Goal: Transaction & Acquisition: Purchase product/service

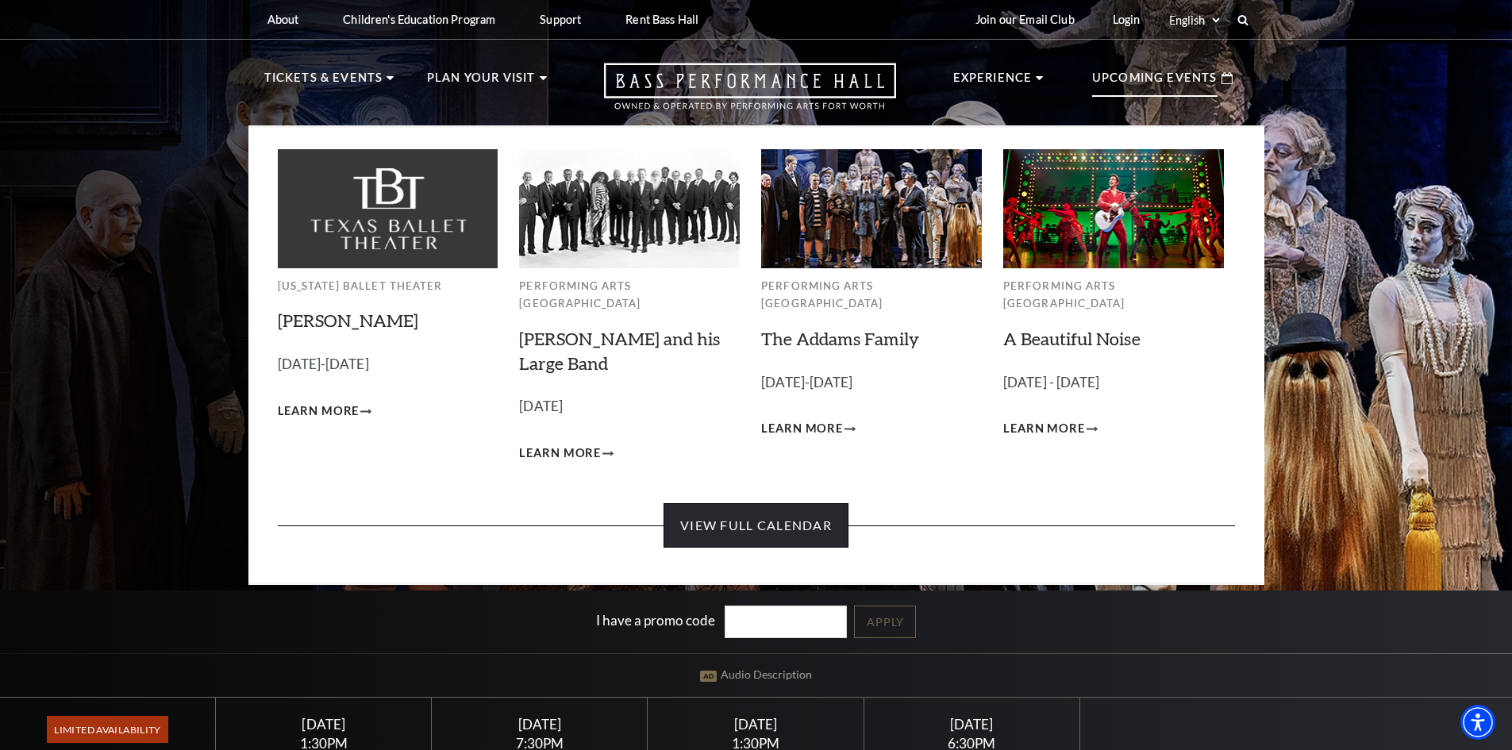
click at [754, 519] on link "View Full Calendar" at bounding box center [756, 525] width 185 height 44
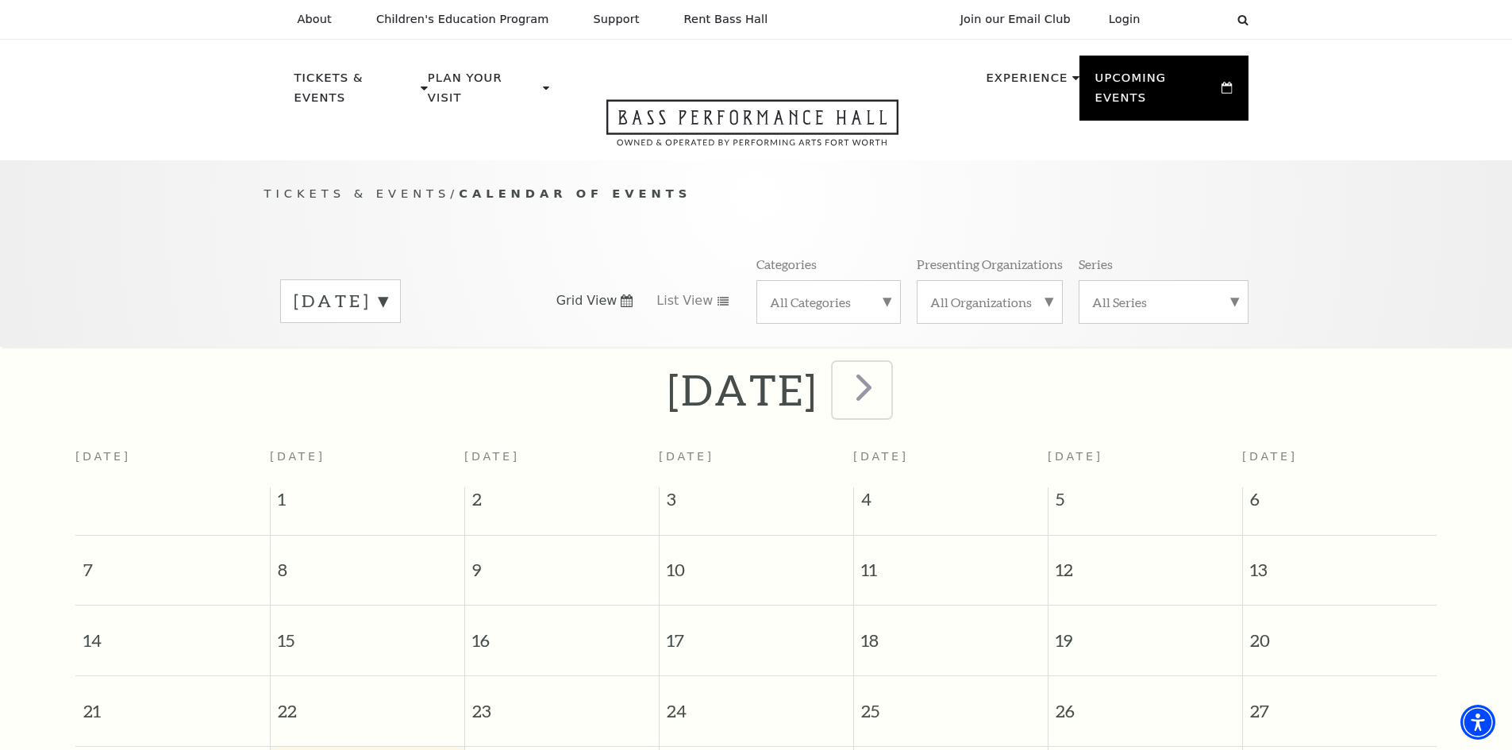
click at [887, 367] on span "next" at bounding box center [863, 386] width 45 height 45
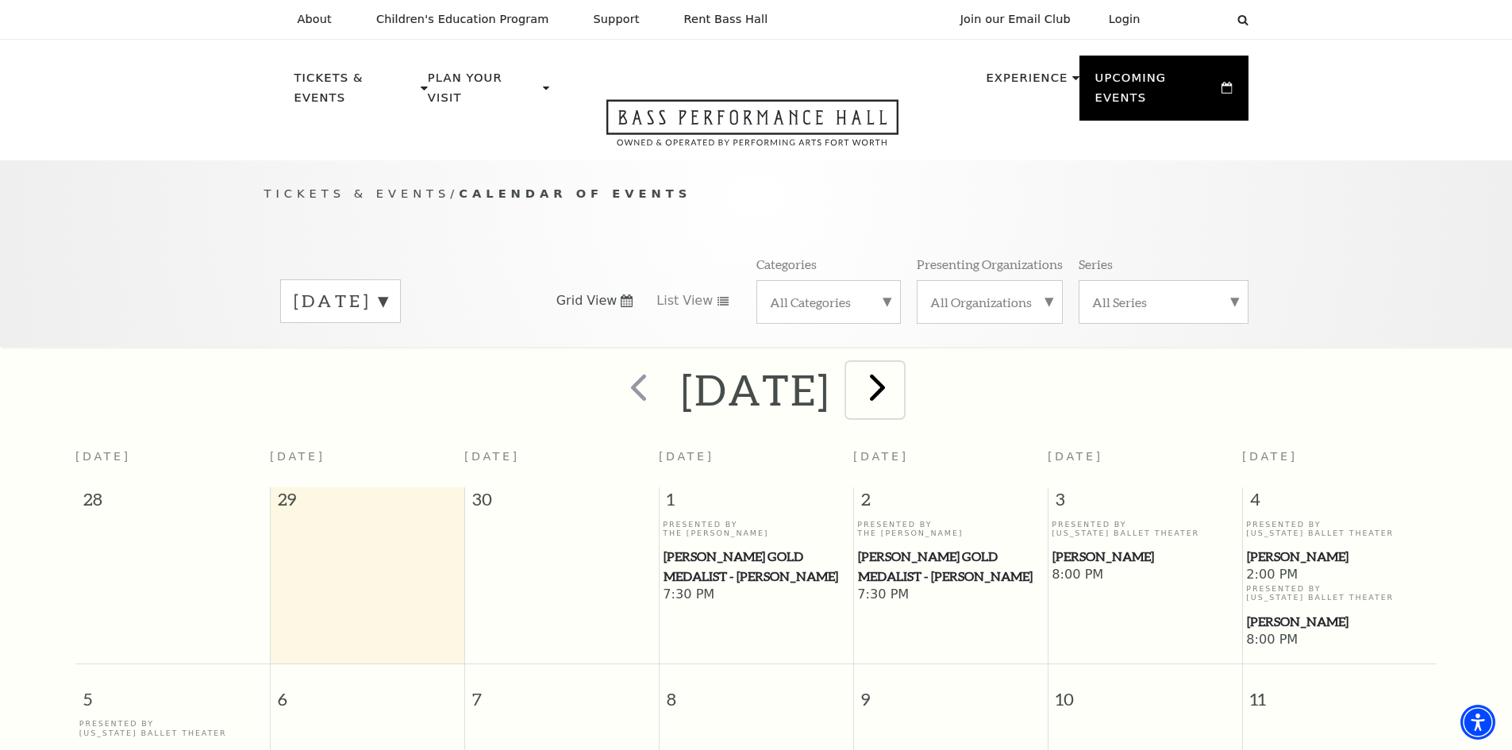
click at [900, 367] on span "next" at bounding box center [877, 386] width 45 height 45
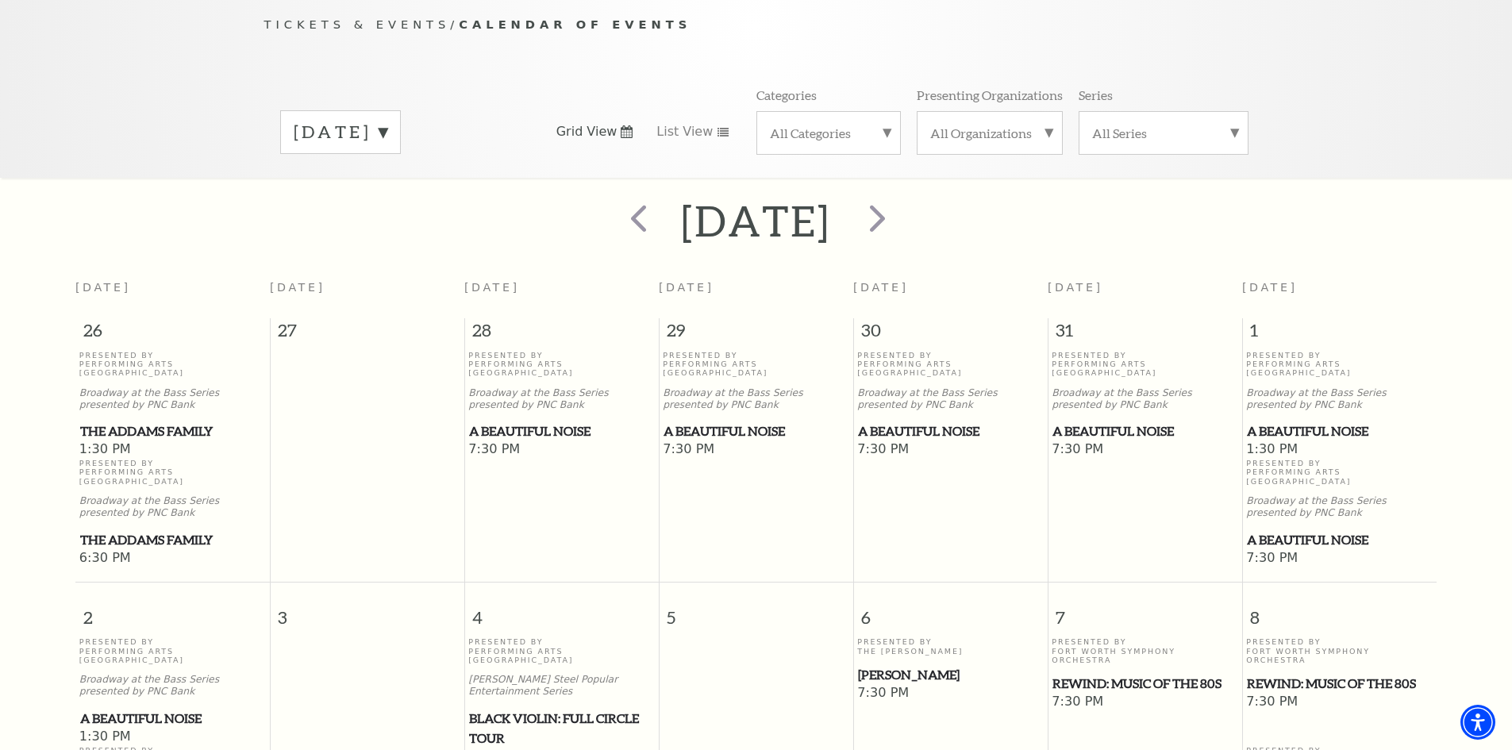
scroll to position [140, 0]
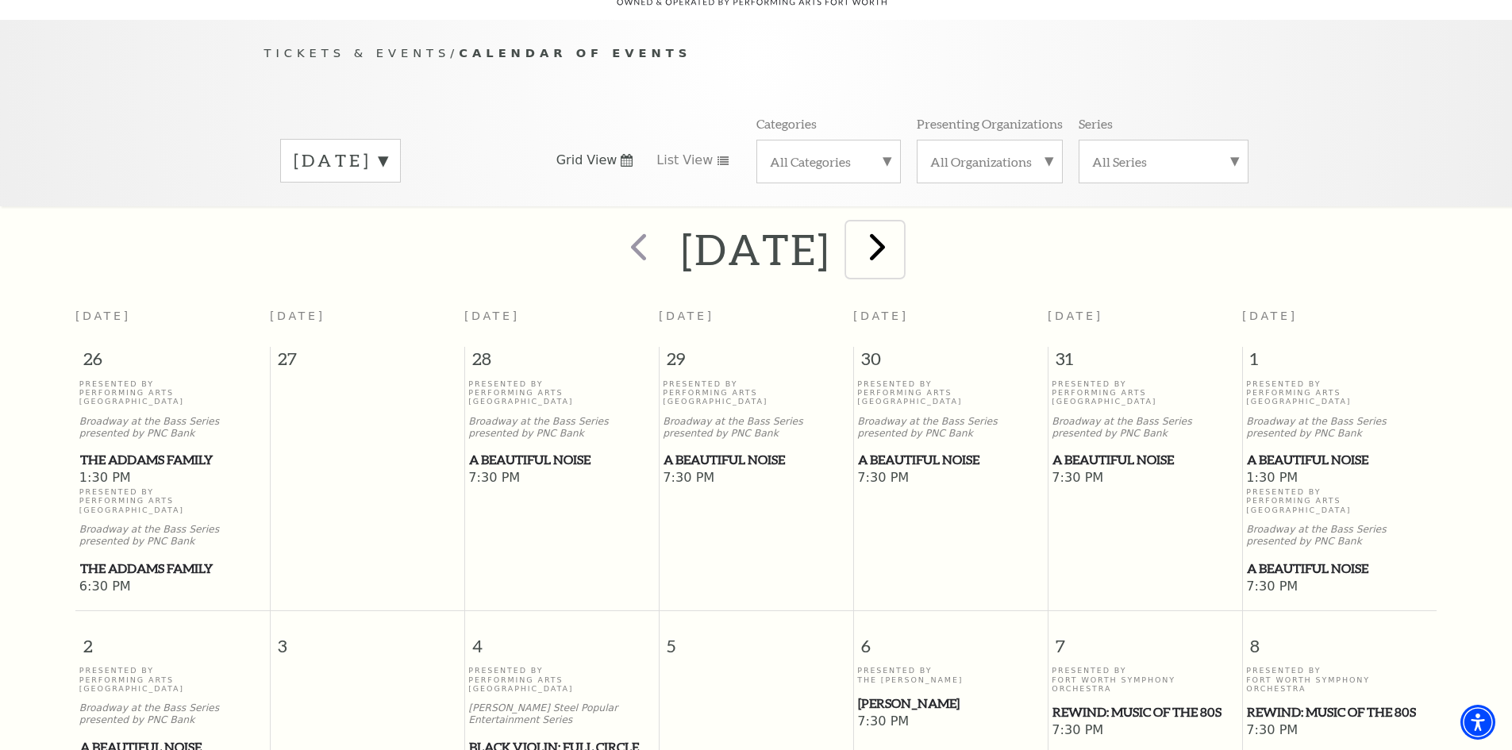
click at [900, 224] on span "next" at bounding box center [877, 246] width 45 height 45
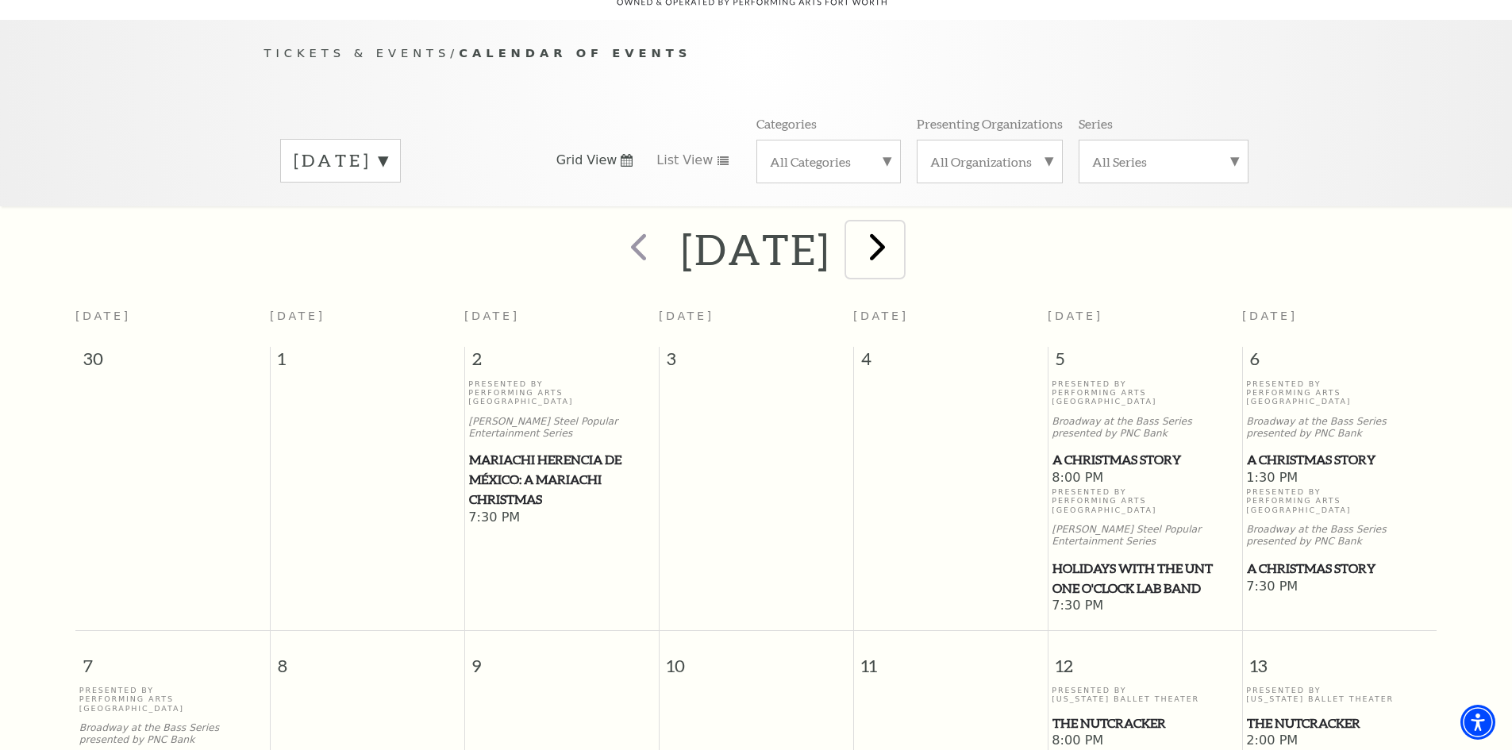
click at [900, 237] on span "next" at bounding box center [877, 246] width 45 height 45
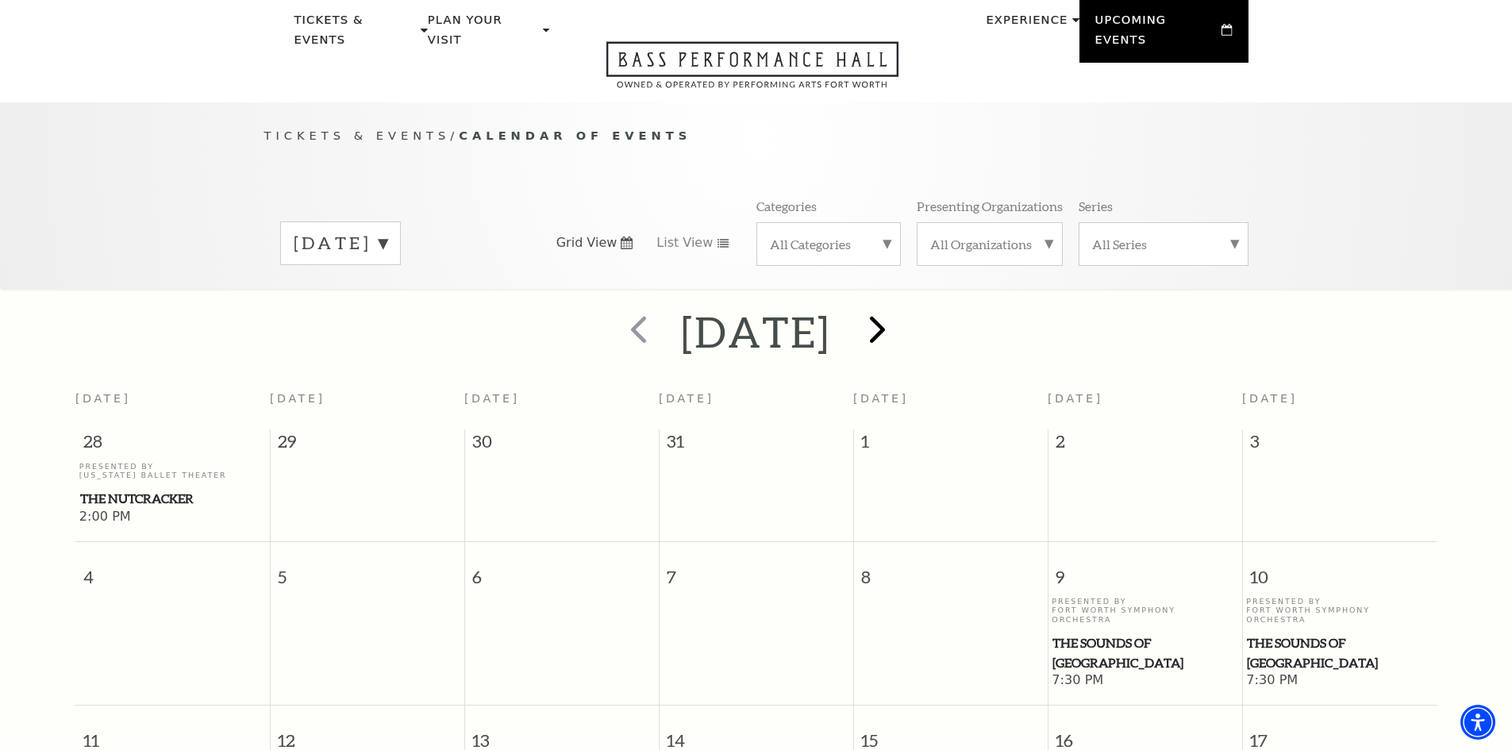
scroll to position [0, 0]
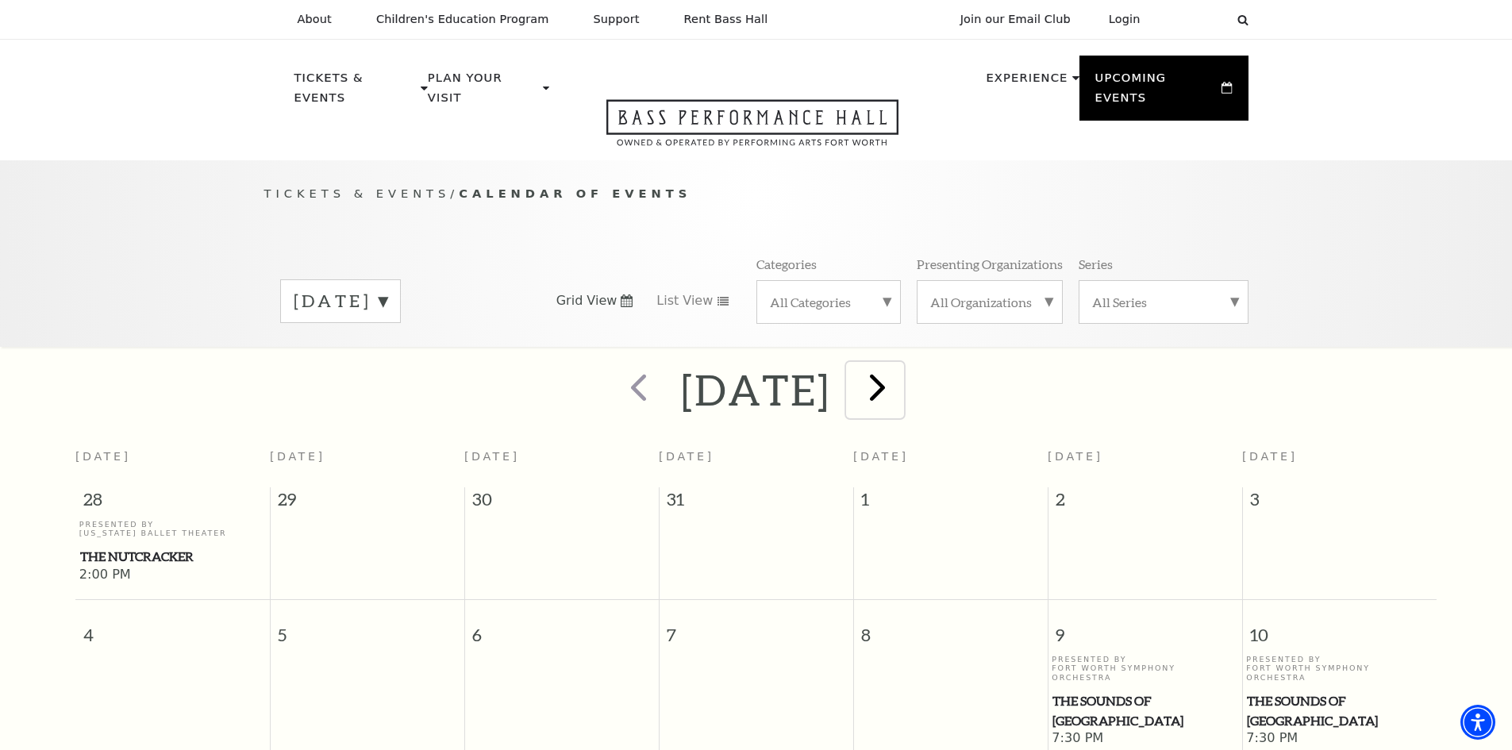
click at [900, 379] on span "next" at bounding box center [877, 386] width 45 height 45
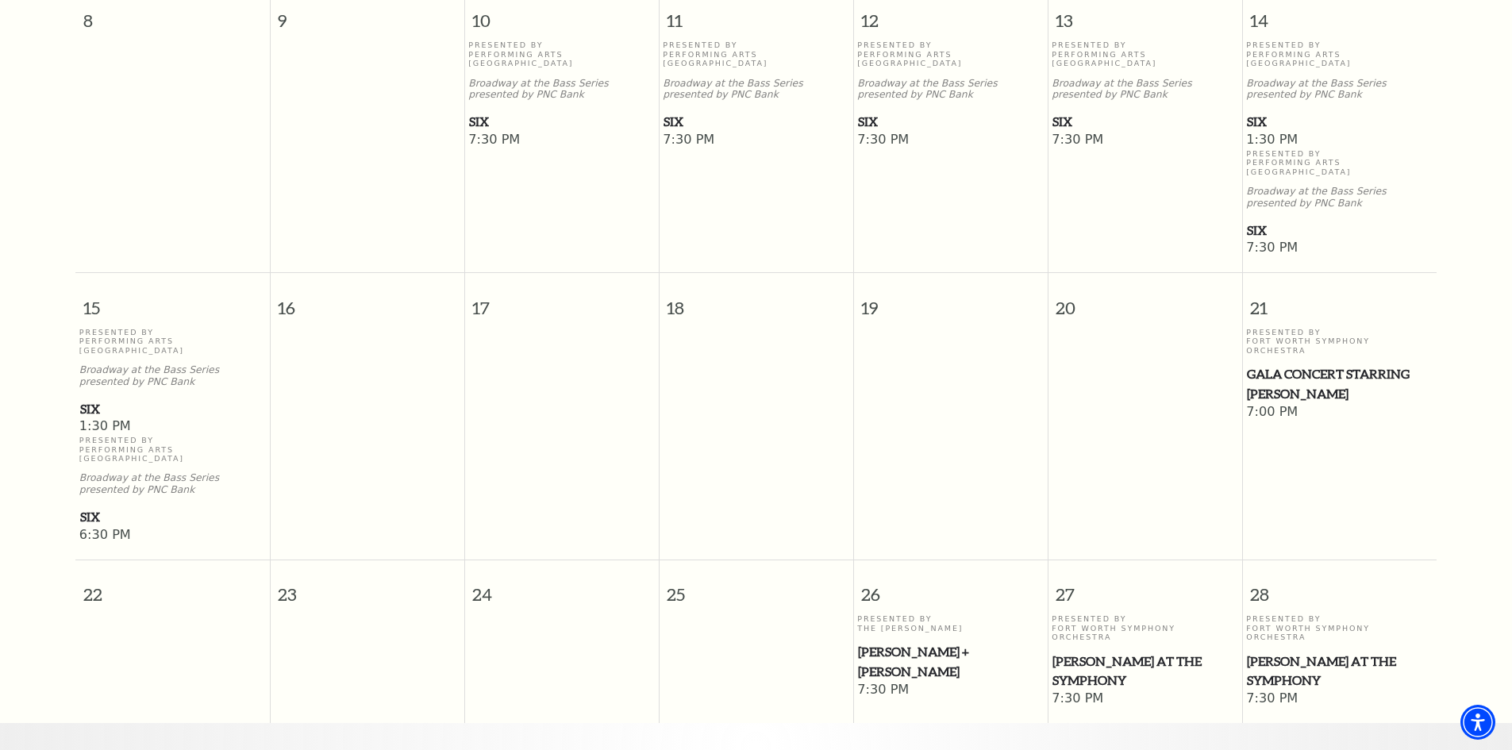
scroll to position [299, 0]
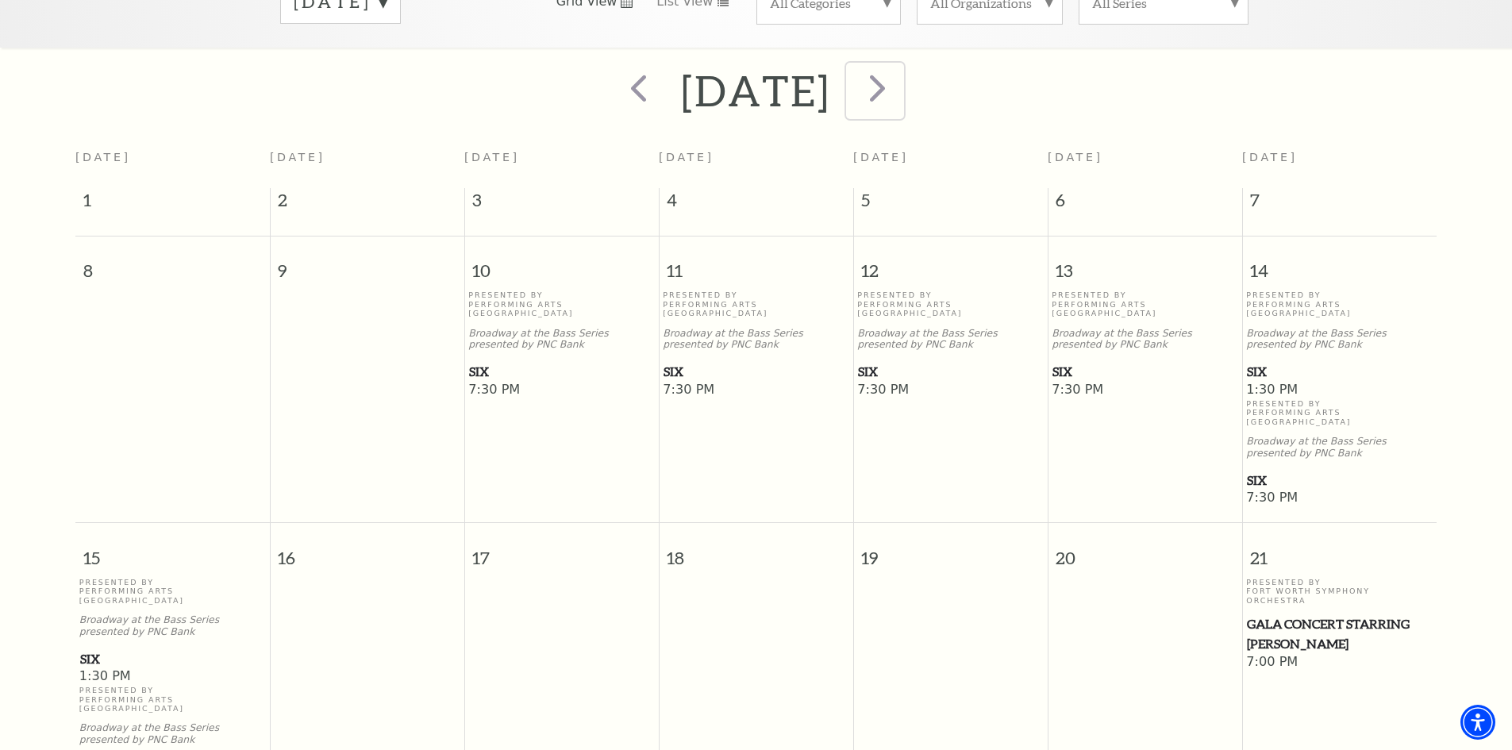
click at [900, 69] on span "next" at bounding box center [877, 87] width 45 height 45
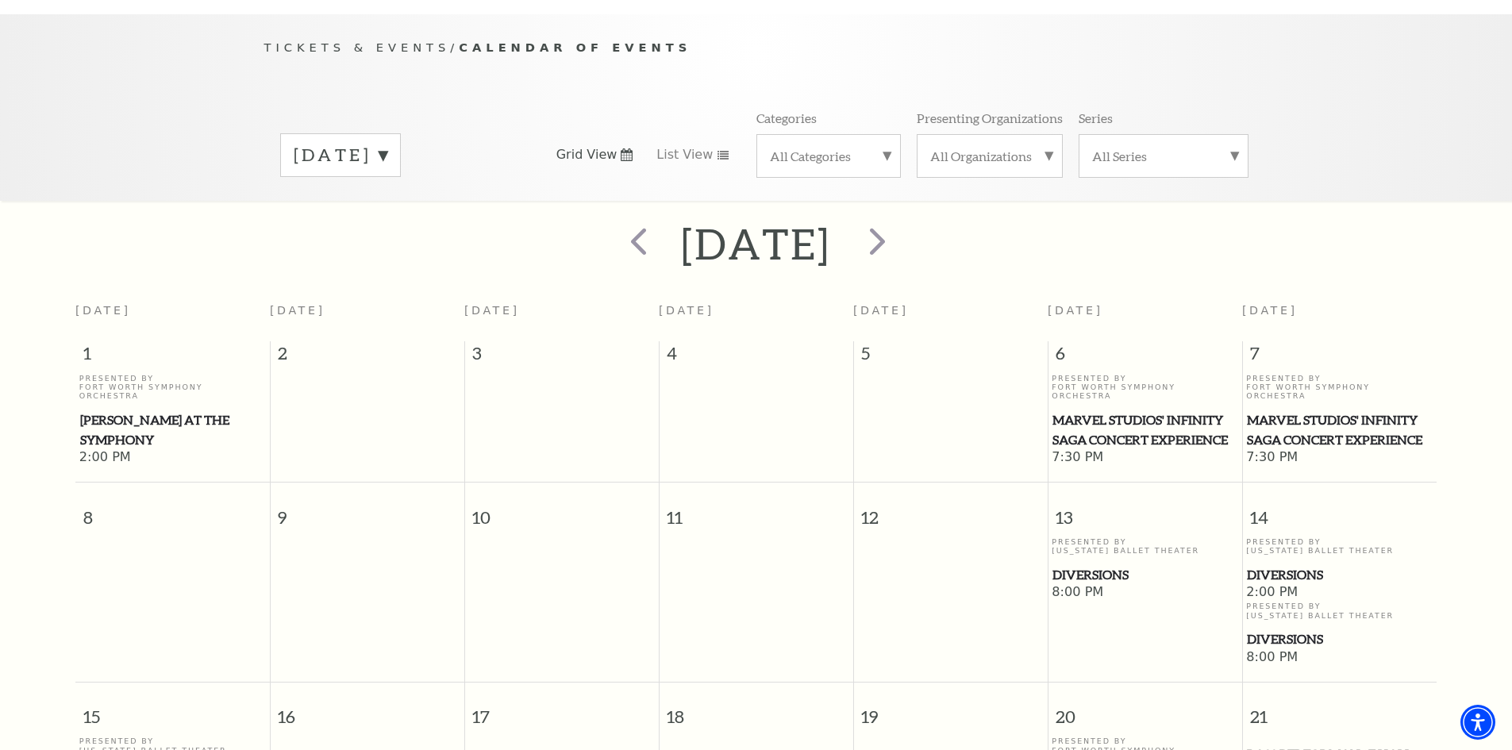
scroll to position [140, 0]
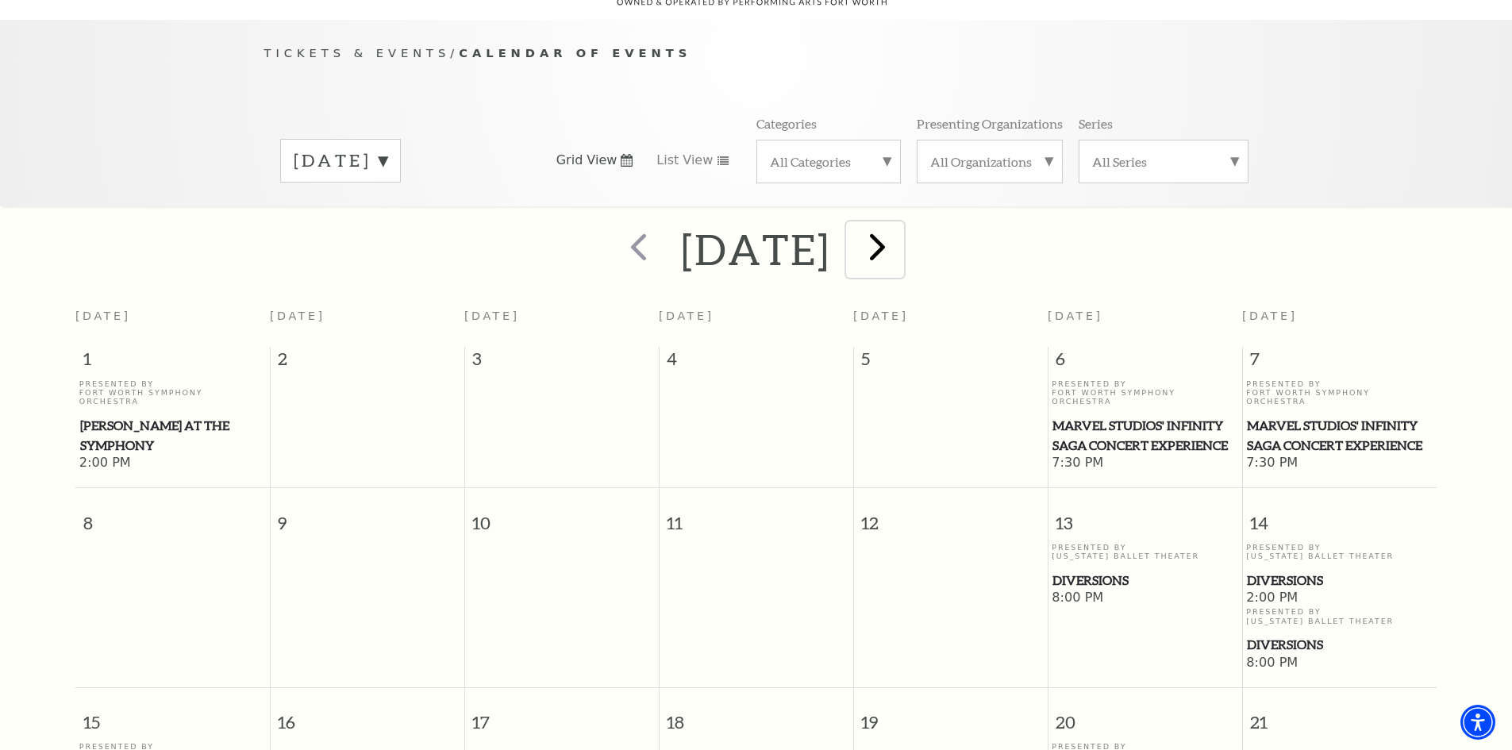
click at [900, 236] on span "next" at bounding box center [877, 246] width 45 height 45
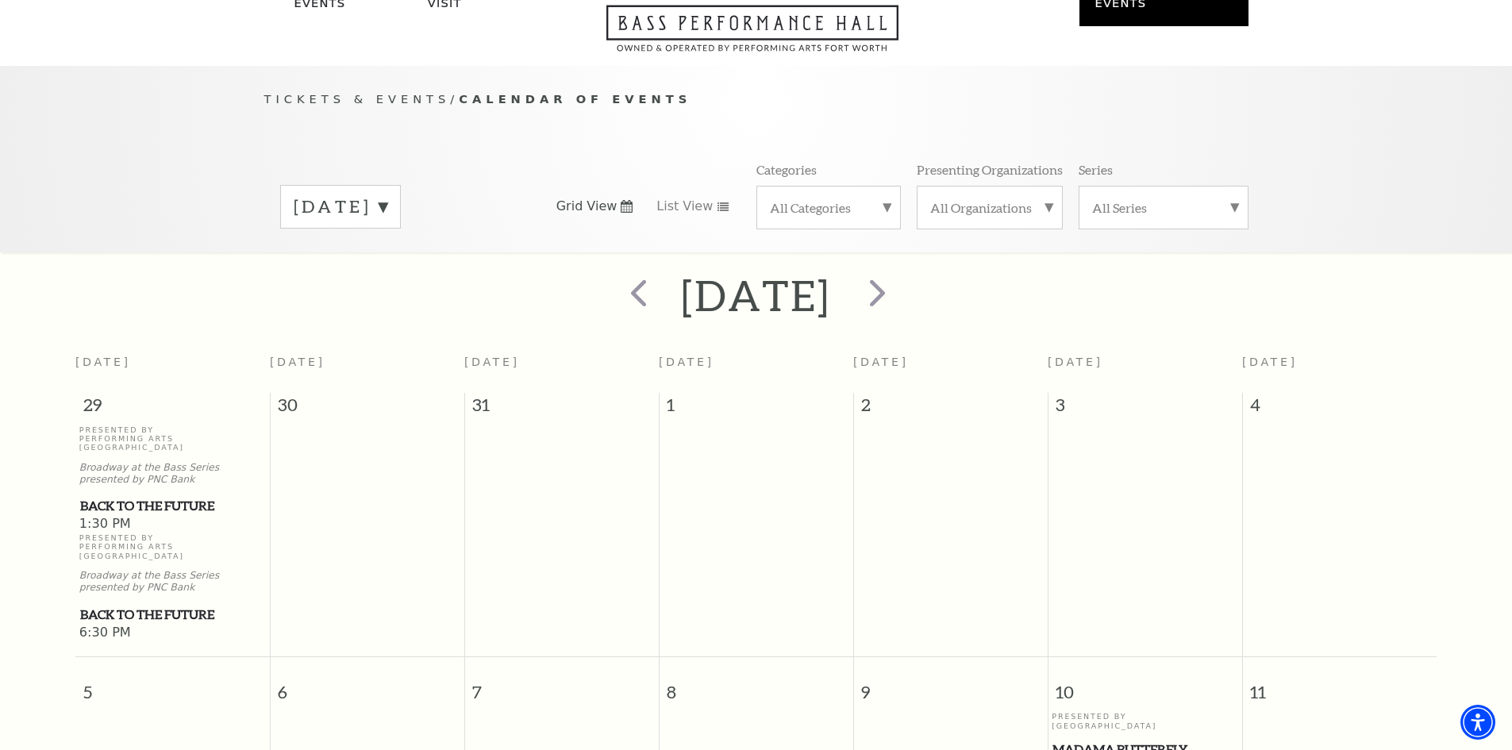
scroll to position [0, 0]
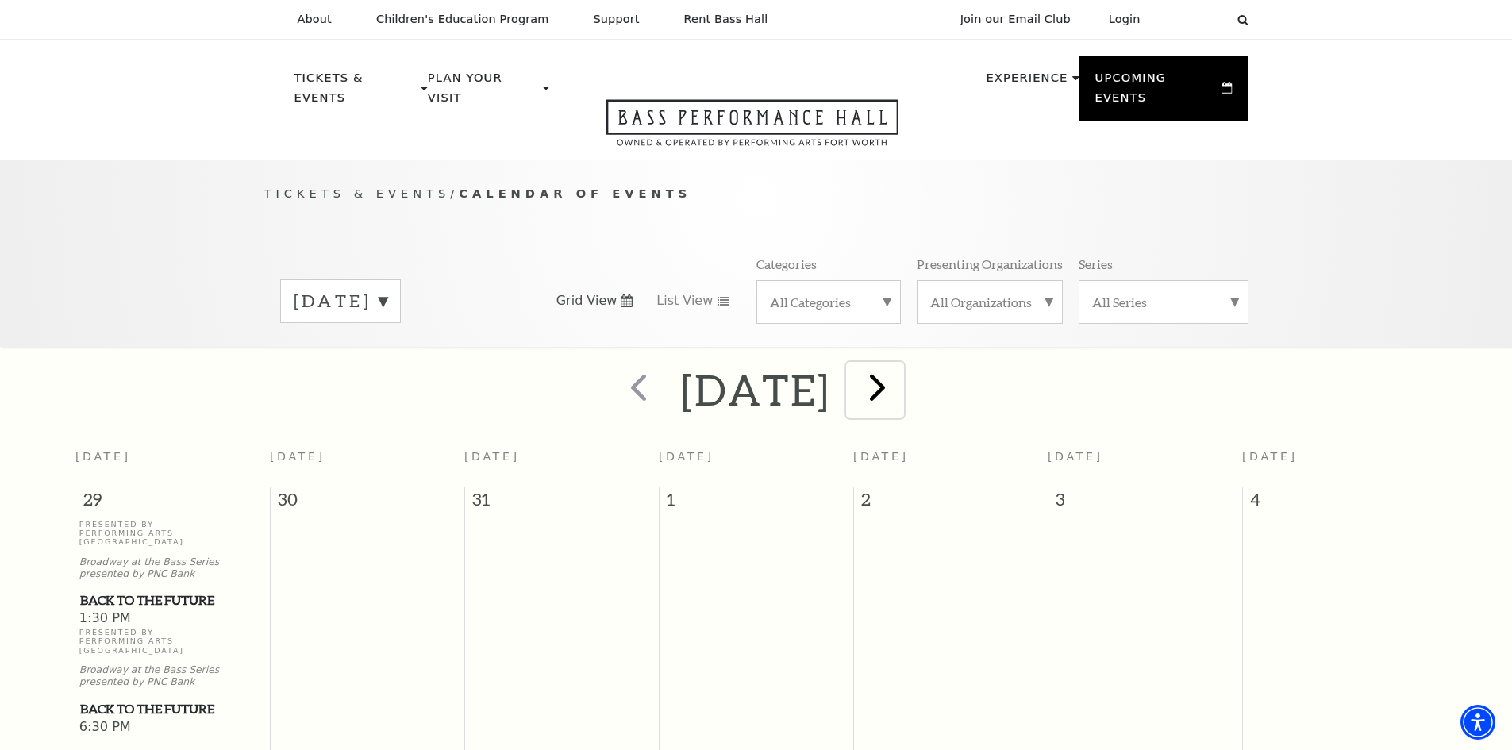
click at [900, 386] on span "next" at bounding box center [877, 386] width 45 height 45
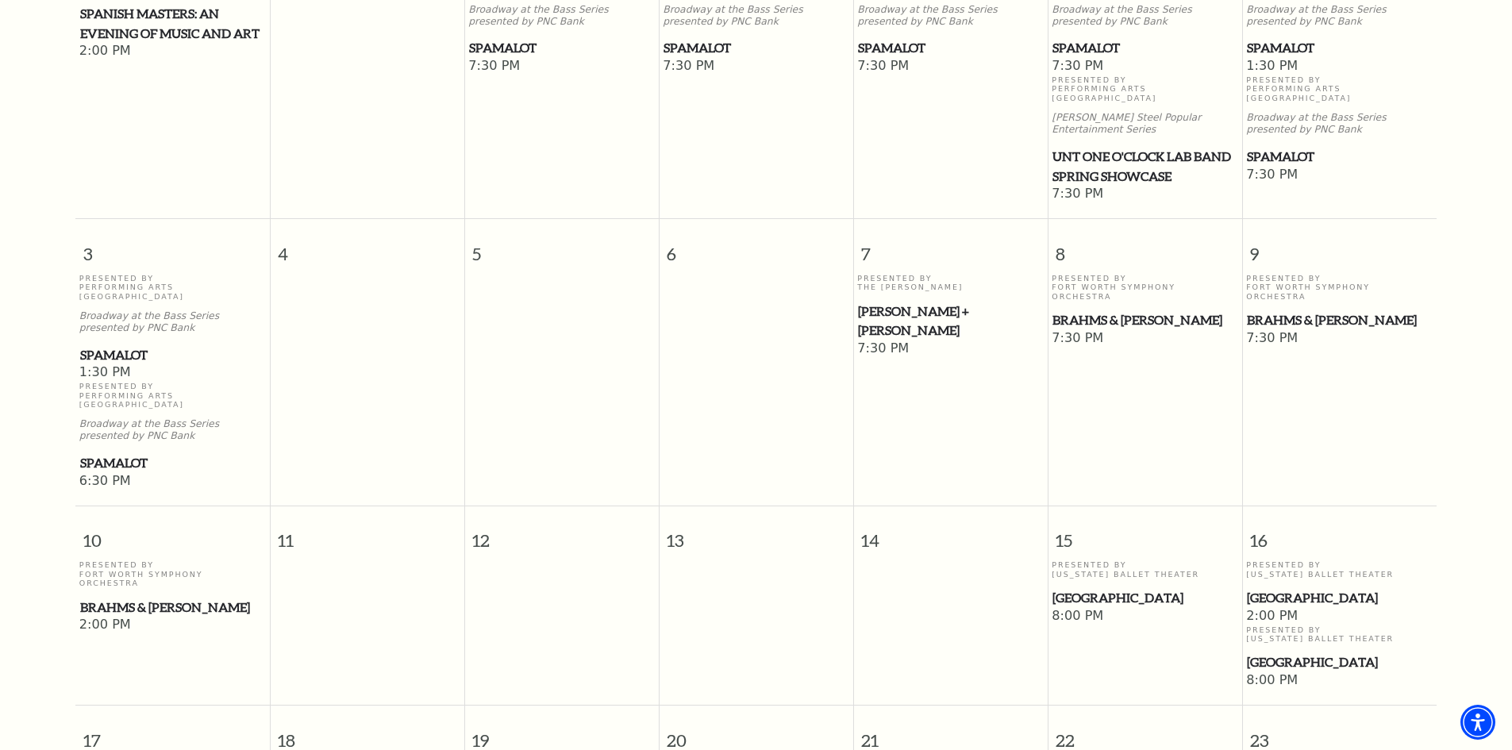
scroll to position [220, 0]
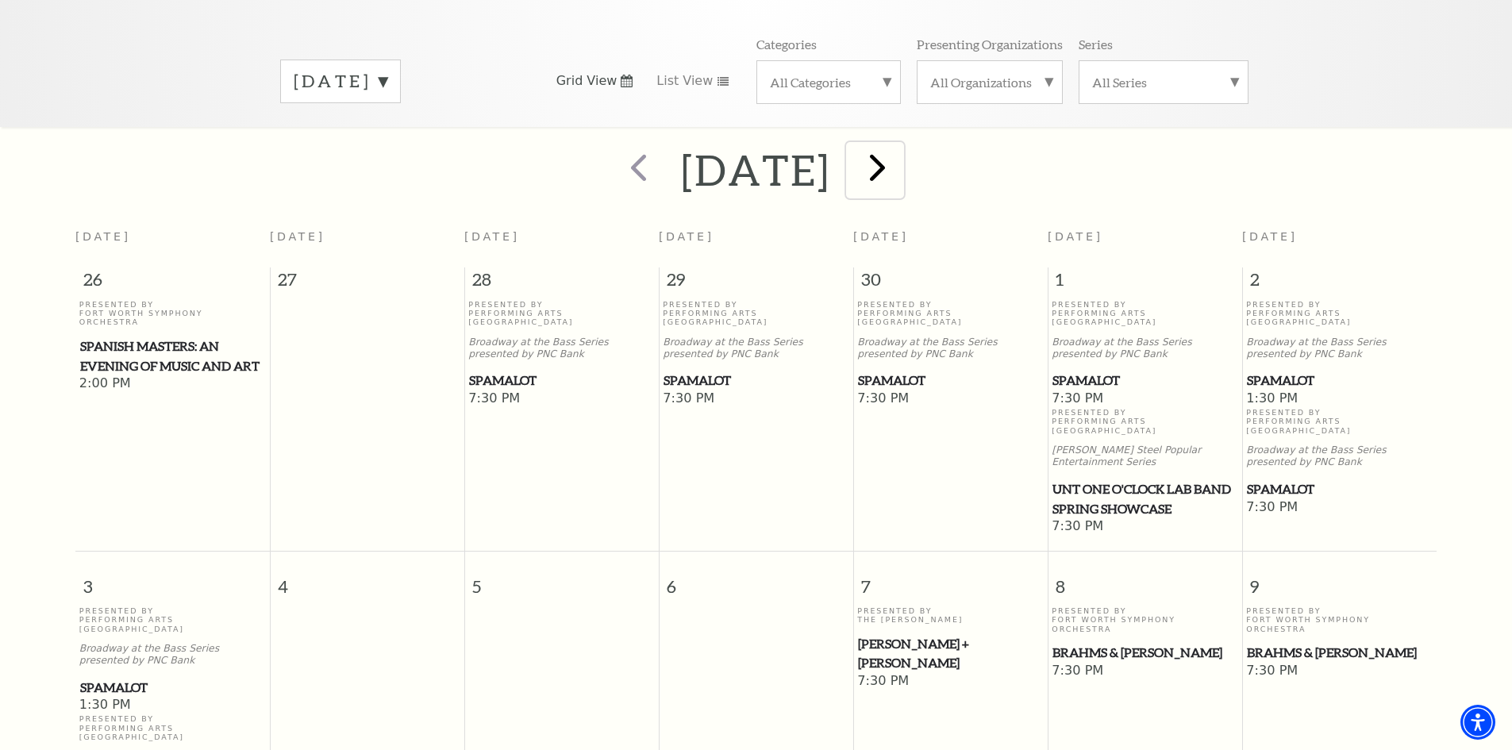
click at [900, 160] on span "next" at bounding box center [877, 166] width 45 height 45
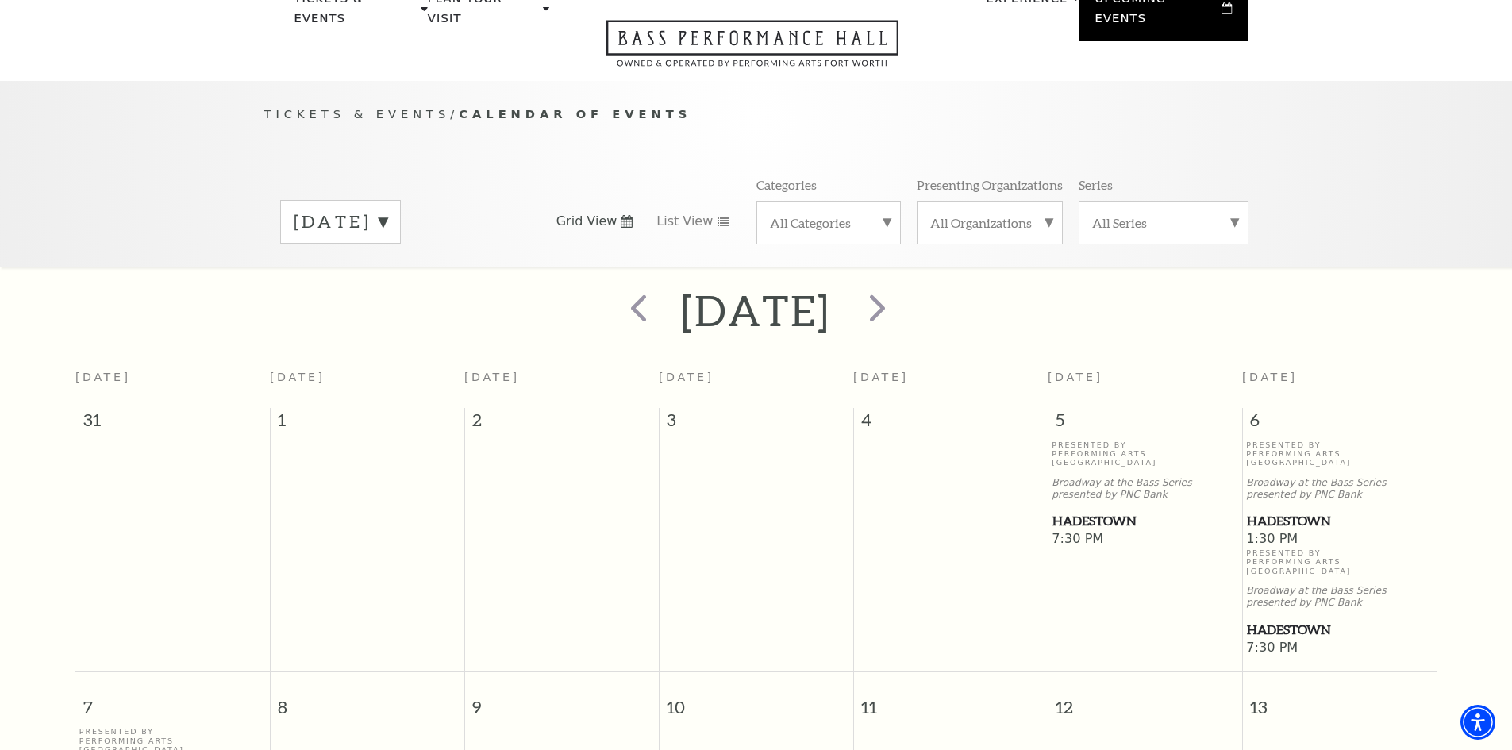
scroll to position [0, 0]
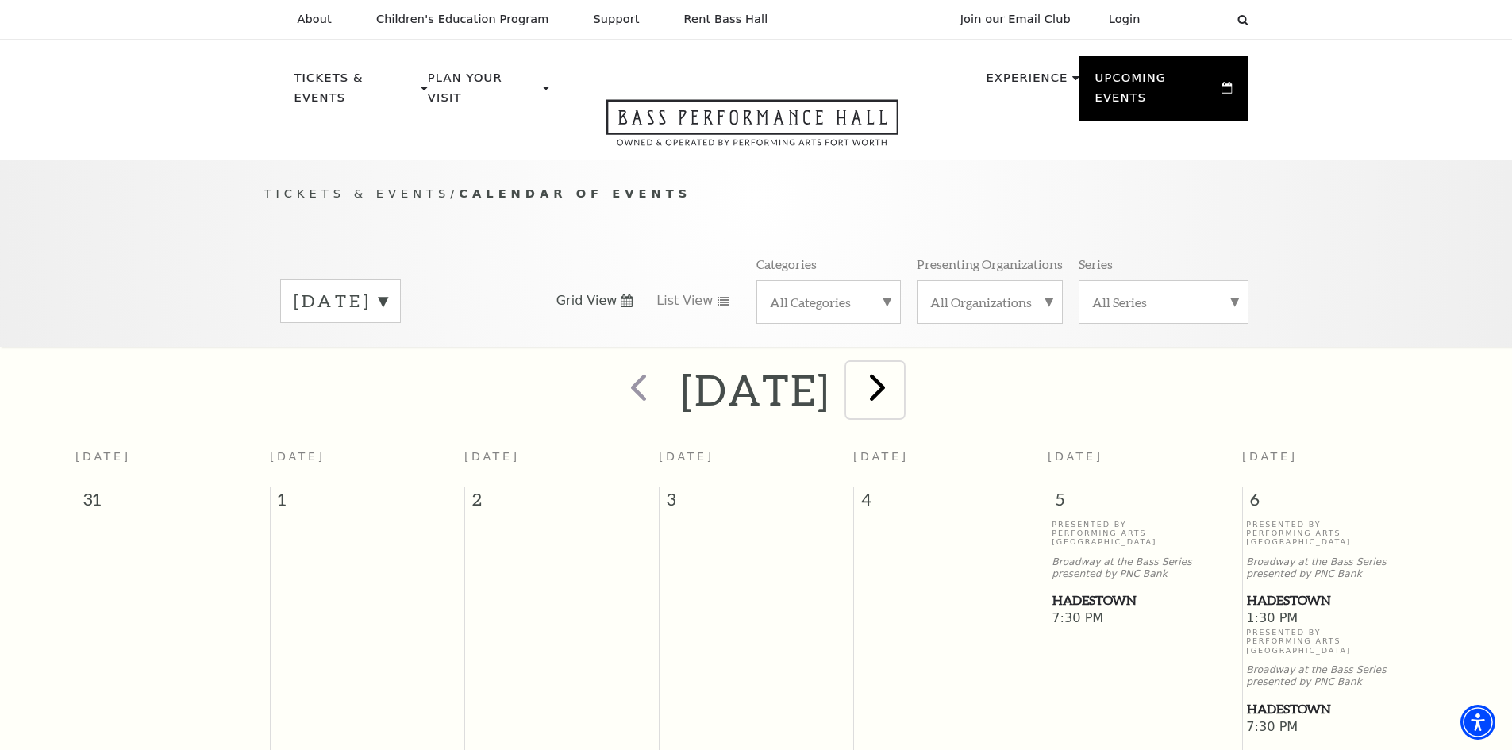
click at [895, 371] on span "next" at bounding box center [877, 386] width 45 height 45
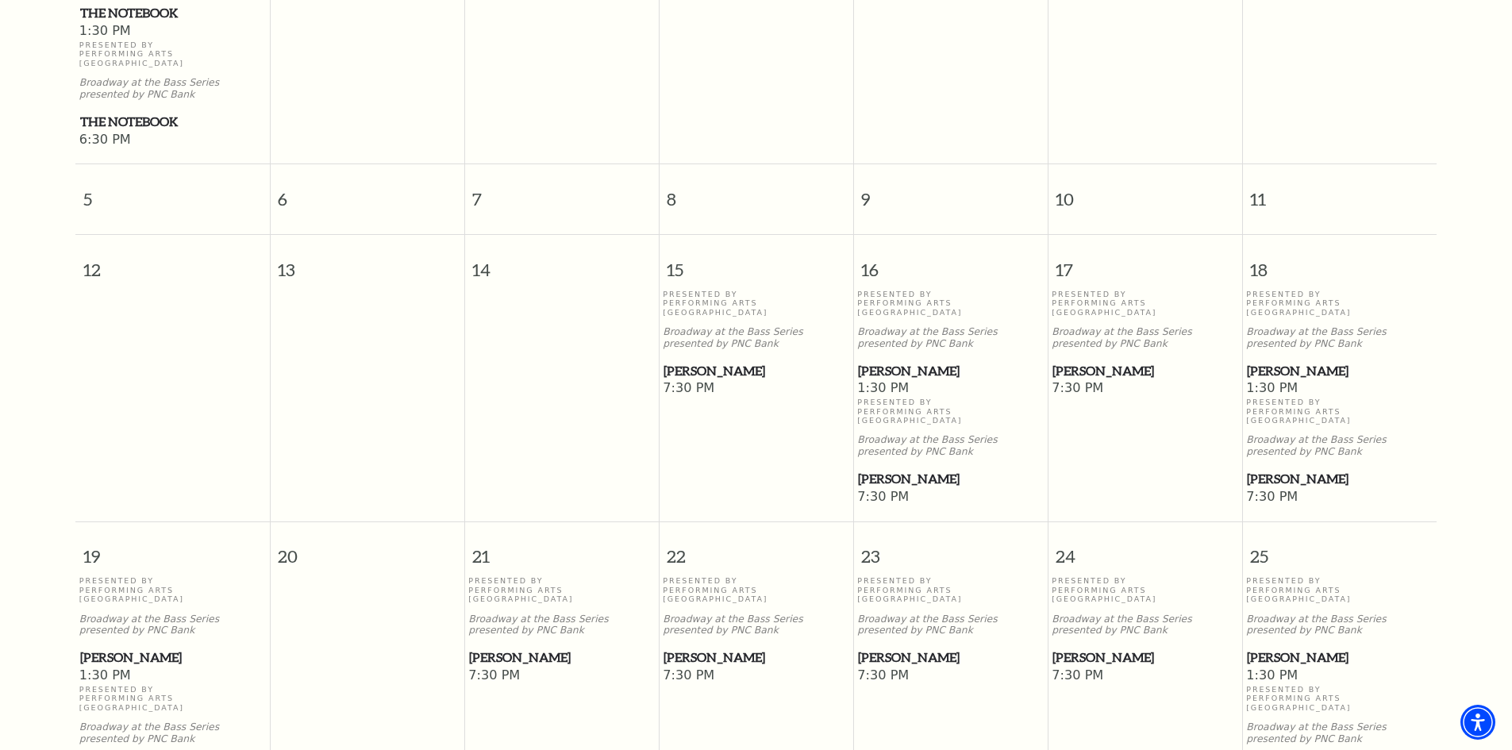
scroll to position [617, 0]
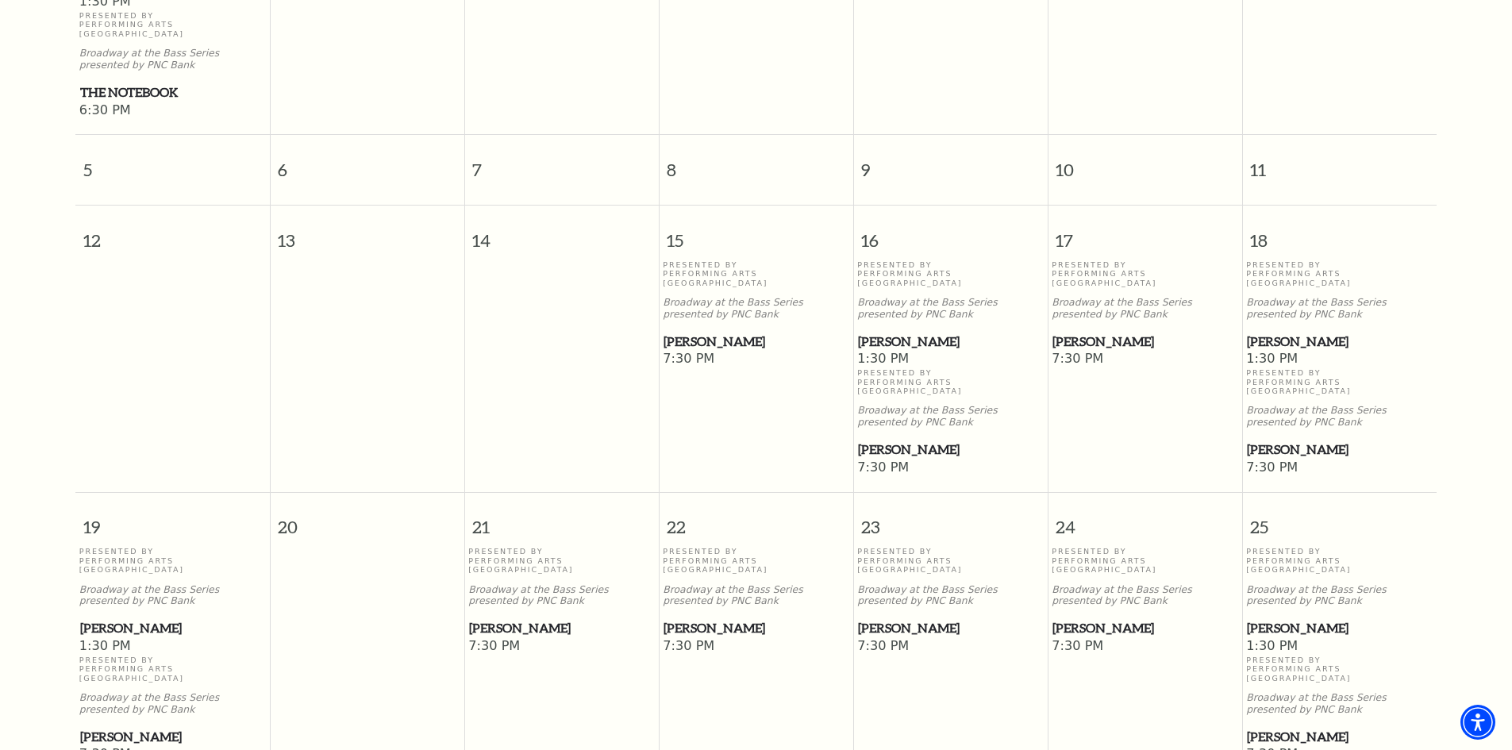
click at [1073, 351] on span "7:30 PM" at bounding box center [1145, 359] width 187 height 17
click at [1079, 351] on span "7:30 PM" at bounding box center [1145, 359] width 187 height 17
click at [1081, 332] on span "[PERSON_NAME]" at bounding box center [1144, 342] width 185 height 20
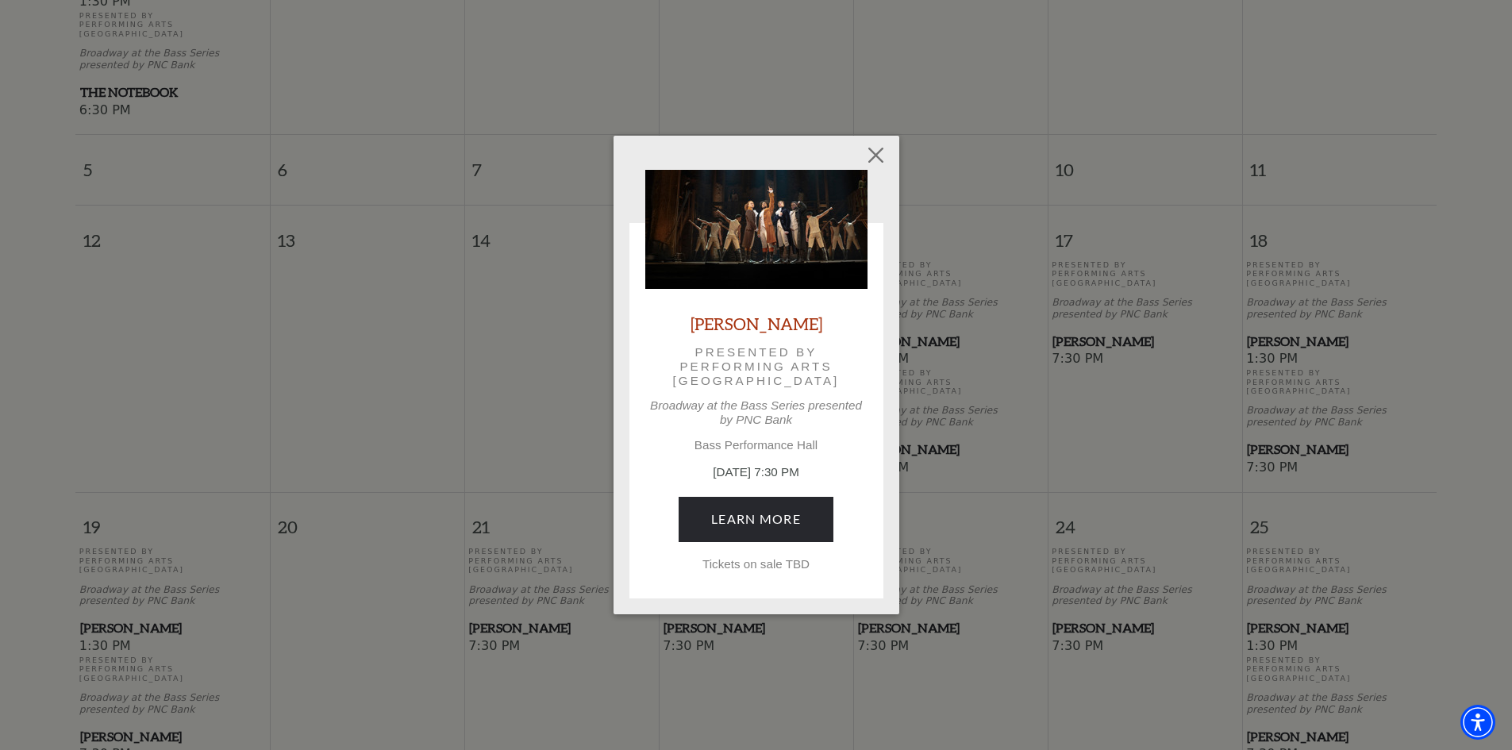
click at [1079, 304] on div "Hamilton Presented by Performing Arts Fort Worth Broadway at the Bass Series pr…" at bounding box center [756, 375] width 1512 height 750
click at [736, 521] on link "Learn More" at bounding box center [756, 519] width 155 height 44
click at [791, 512] on link "Learn More" at bounding box center [756, 519] width 155 height 44
click at [687, 524] on link "Learn More" at bounding box center [756, 519] width 155 height 44
click at [730, 511] on link "Learn More" at bounding box center [756, 519] width 155 height 44
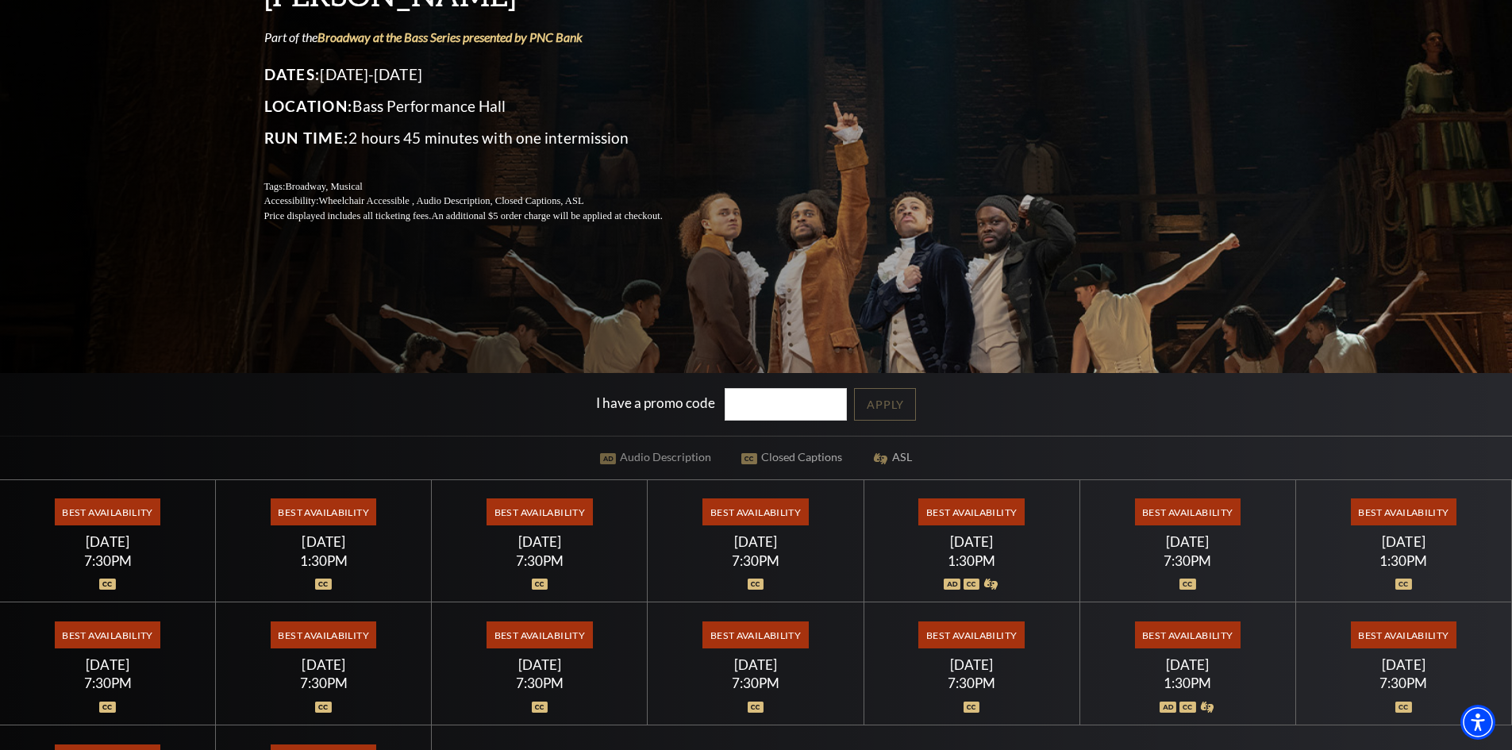
scroll to position [397, 0]
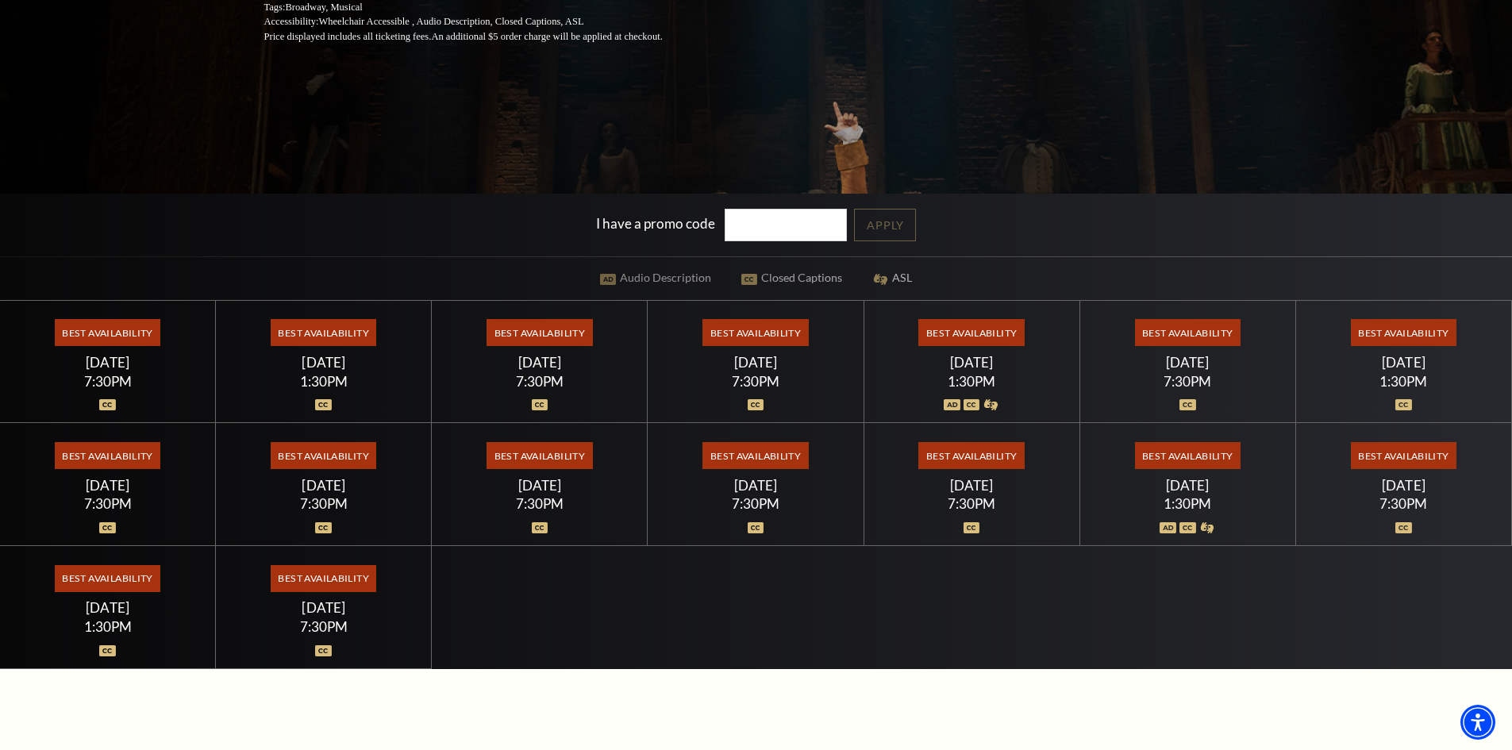
click at [749, 328] on span "Best Availability" at bounding box center [755, 332] width 106 height 27
click at [760, 403] on img at bounding box center [756, 404] width 17 height 11
click at [751, 408] on img at bounding box center [756, 404] width 17 height 11
click at [752, 337] on span "Best Availability" at bounding box center [755, 332] width 106 height 27
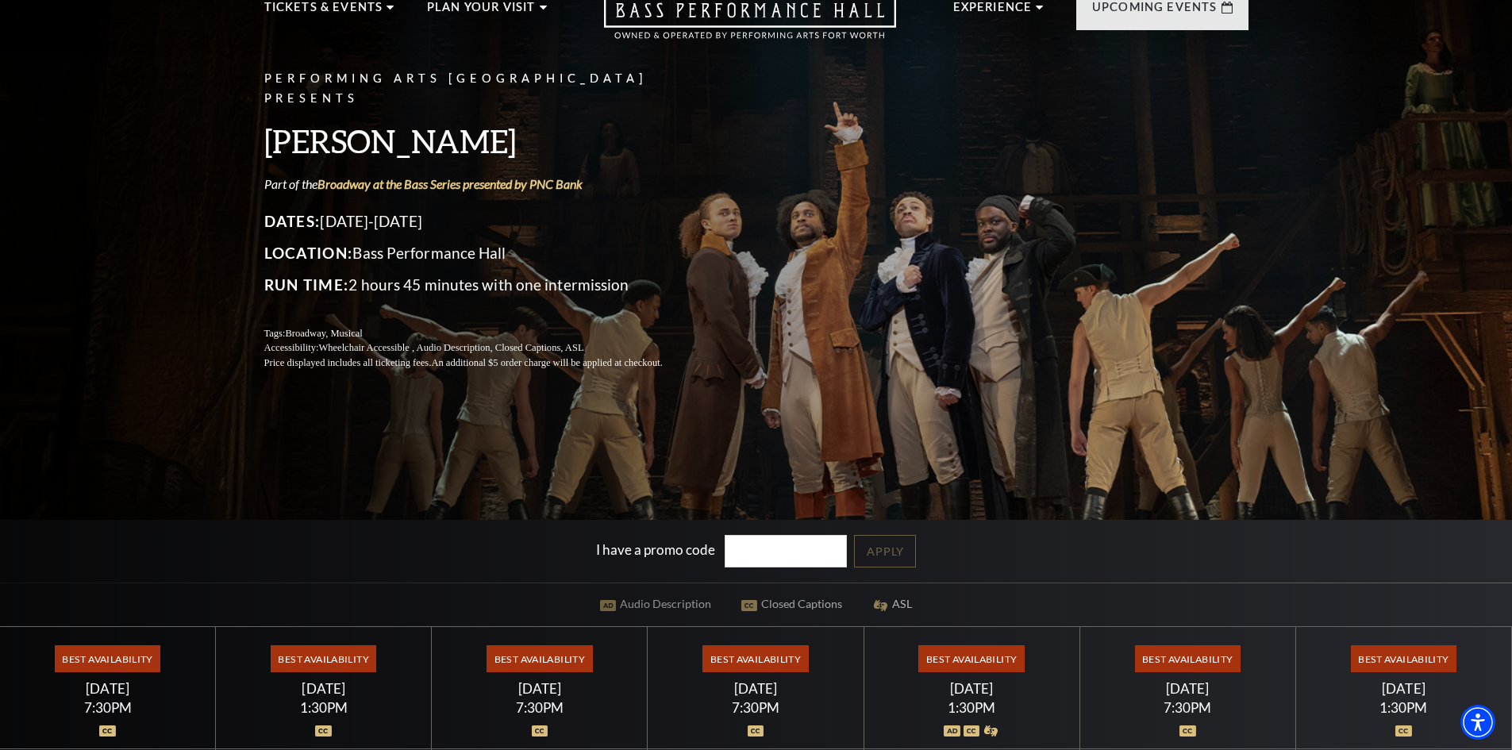
scroll to position [0, 0]
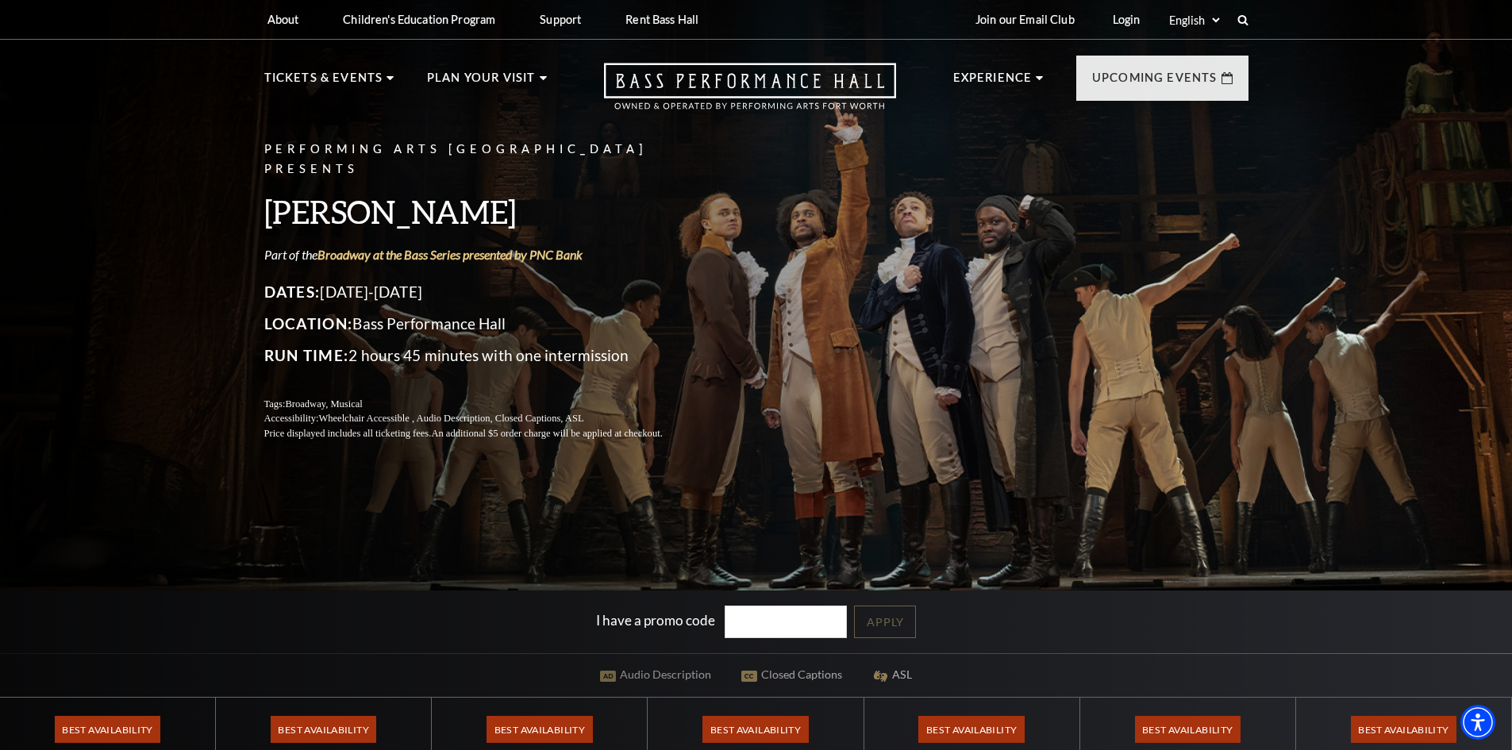
click at [1133, 634] on div "I have a promo code Apply" at bounding box center [756, 622] width 1512 height 63
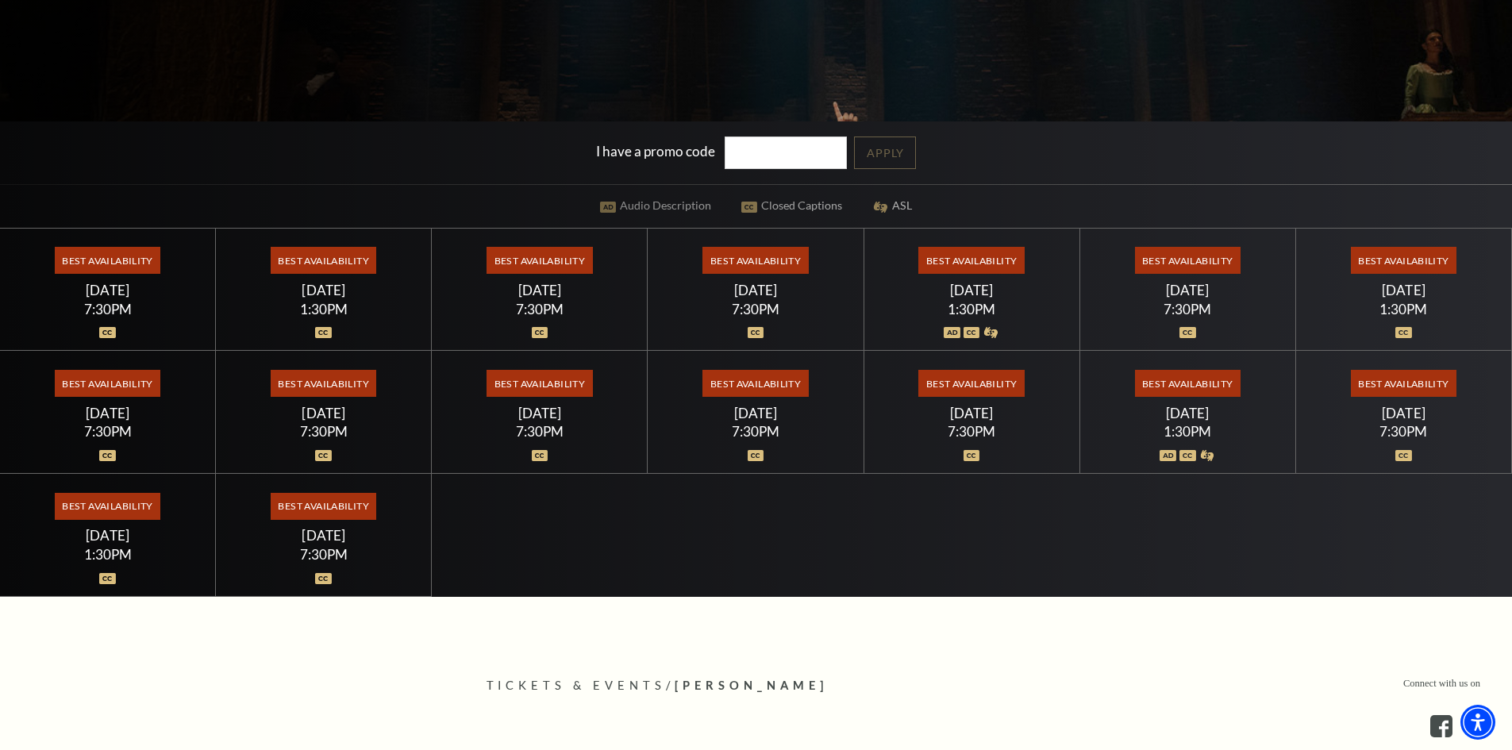
scroll to position [476, 0]
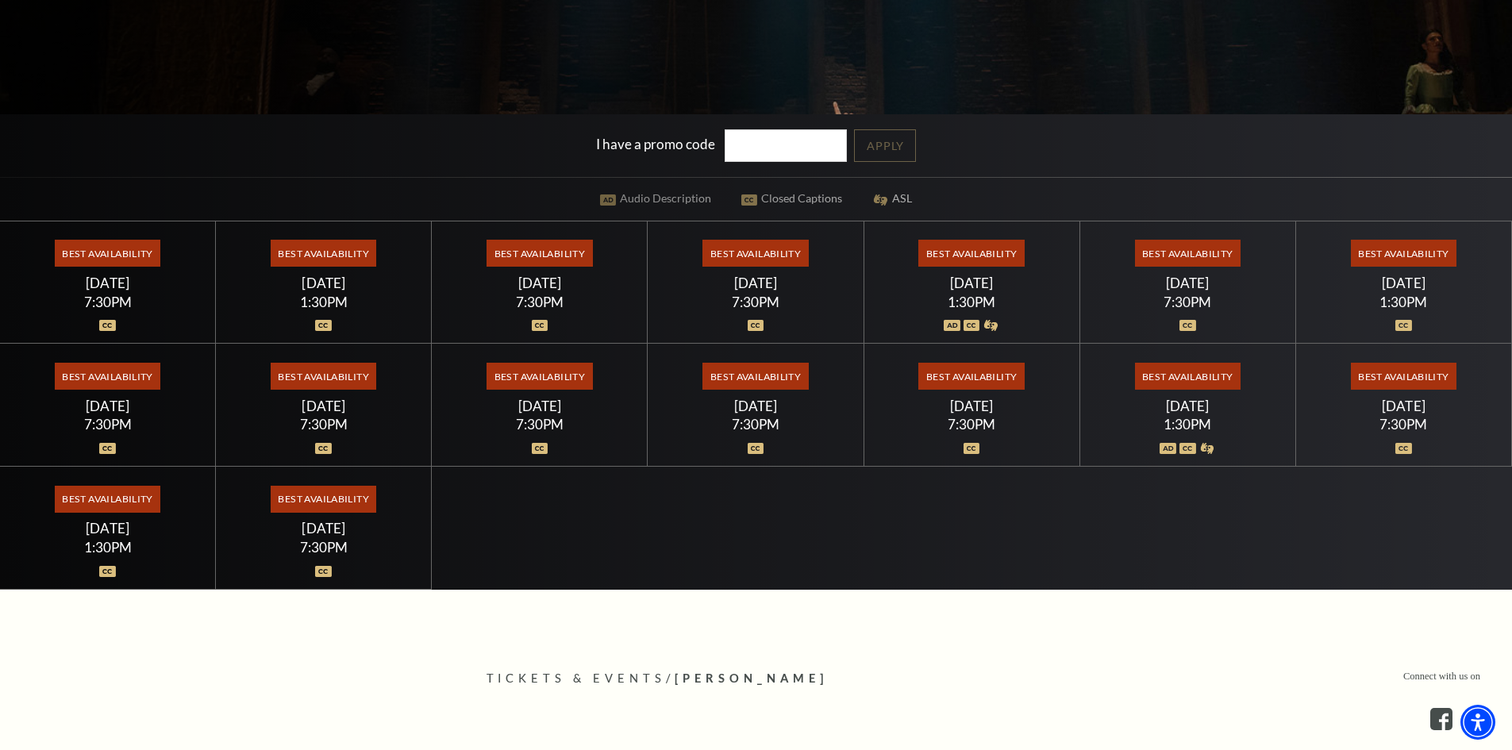
click at [754, 252] on span "Best Availability" at bounding box center [755, 253] width 106 height 27
click at [758, 313] on div at bounding box center [756, 317] width 178 height 16
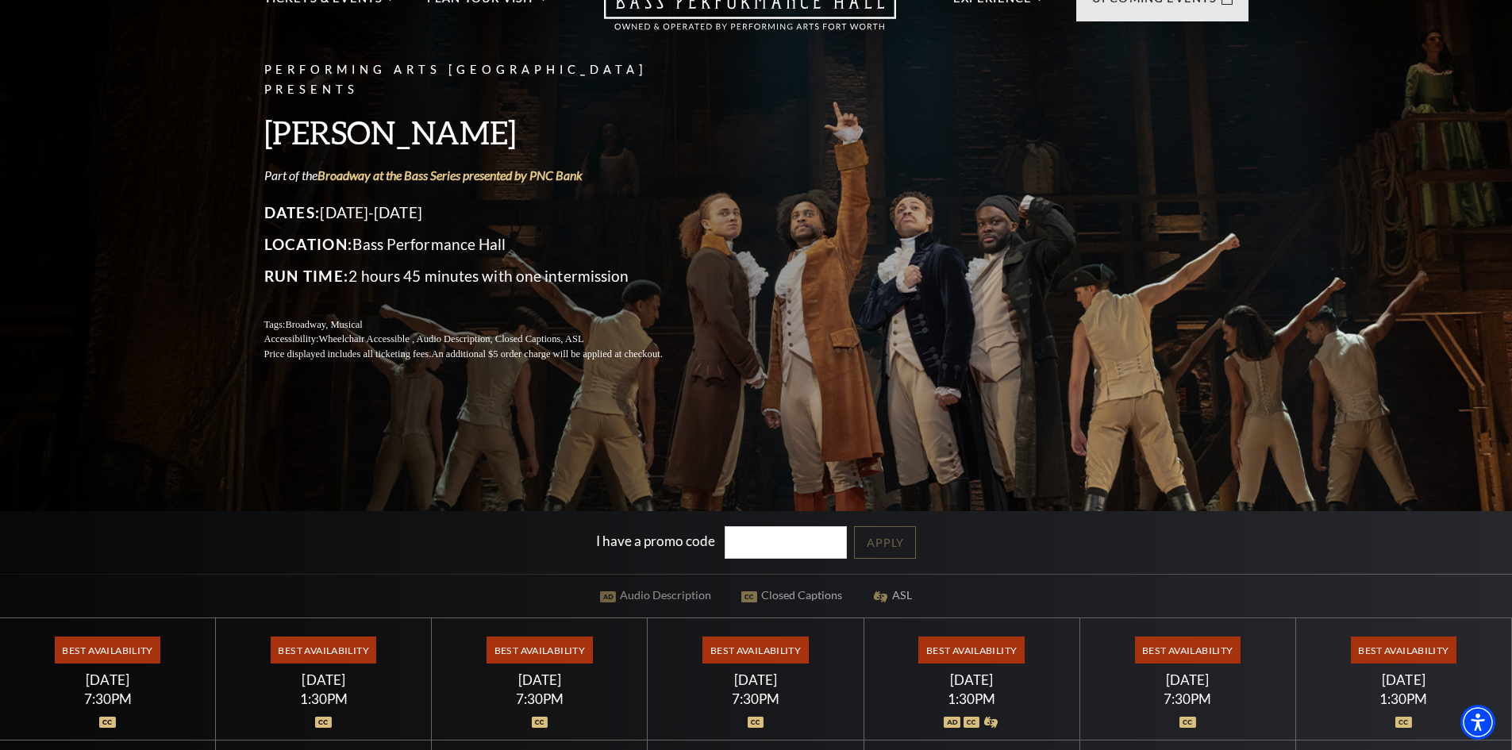
scroll to position [0, 0]
